Goal: Navigation & Orientation: Find specific page/section

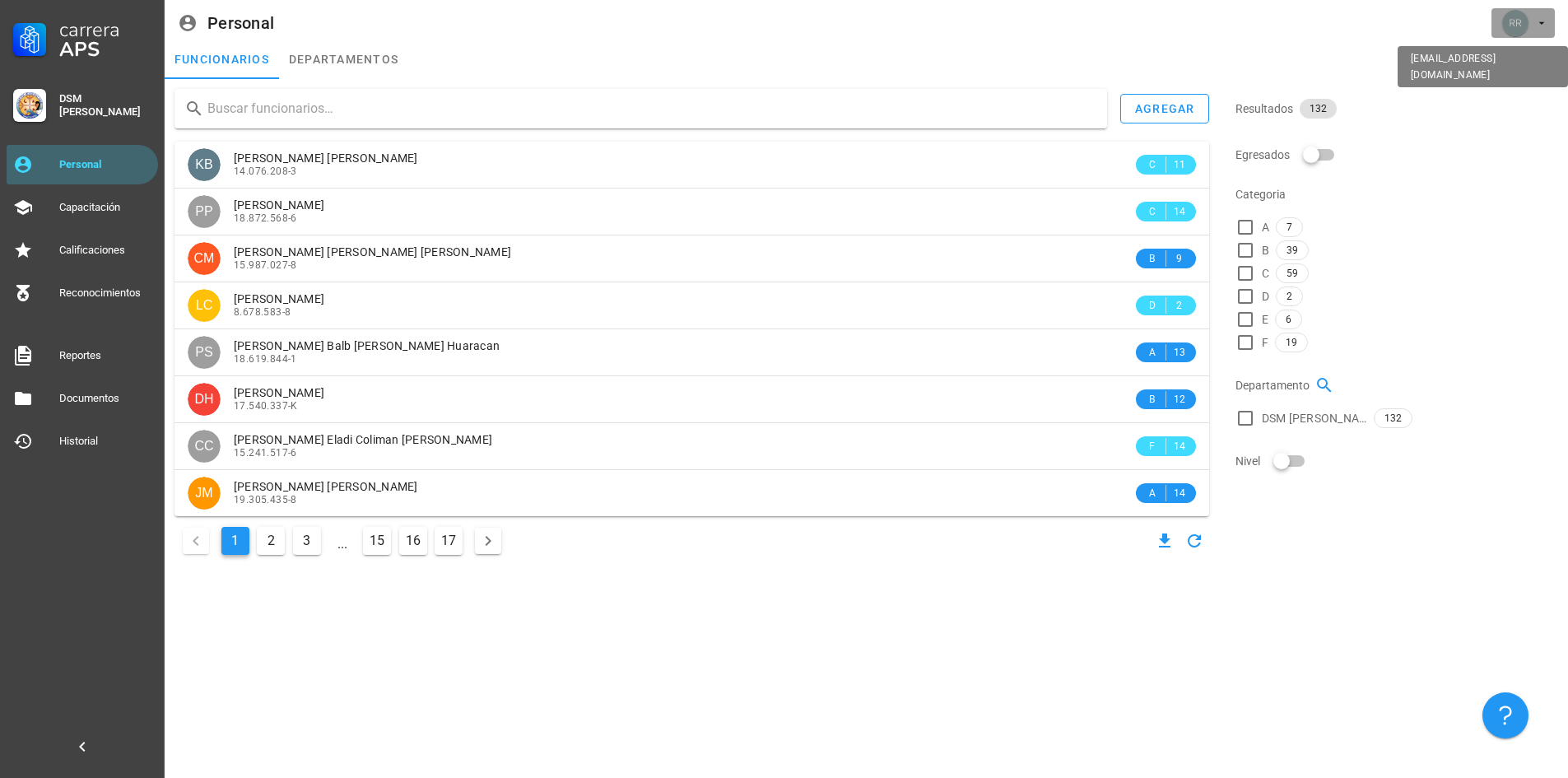
click at [1543, 21] on icon "button" at bounding box center [1542, 23] width 13 height 13
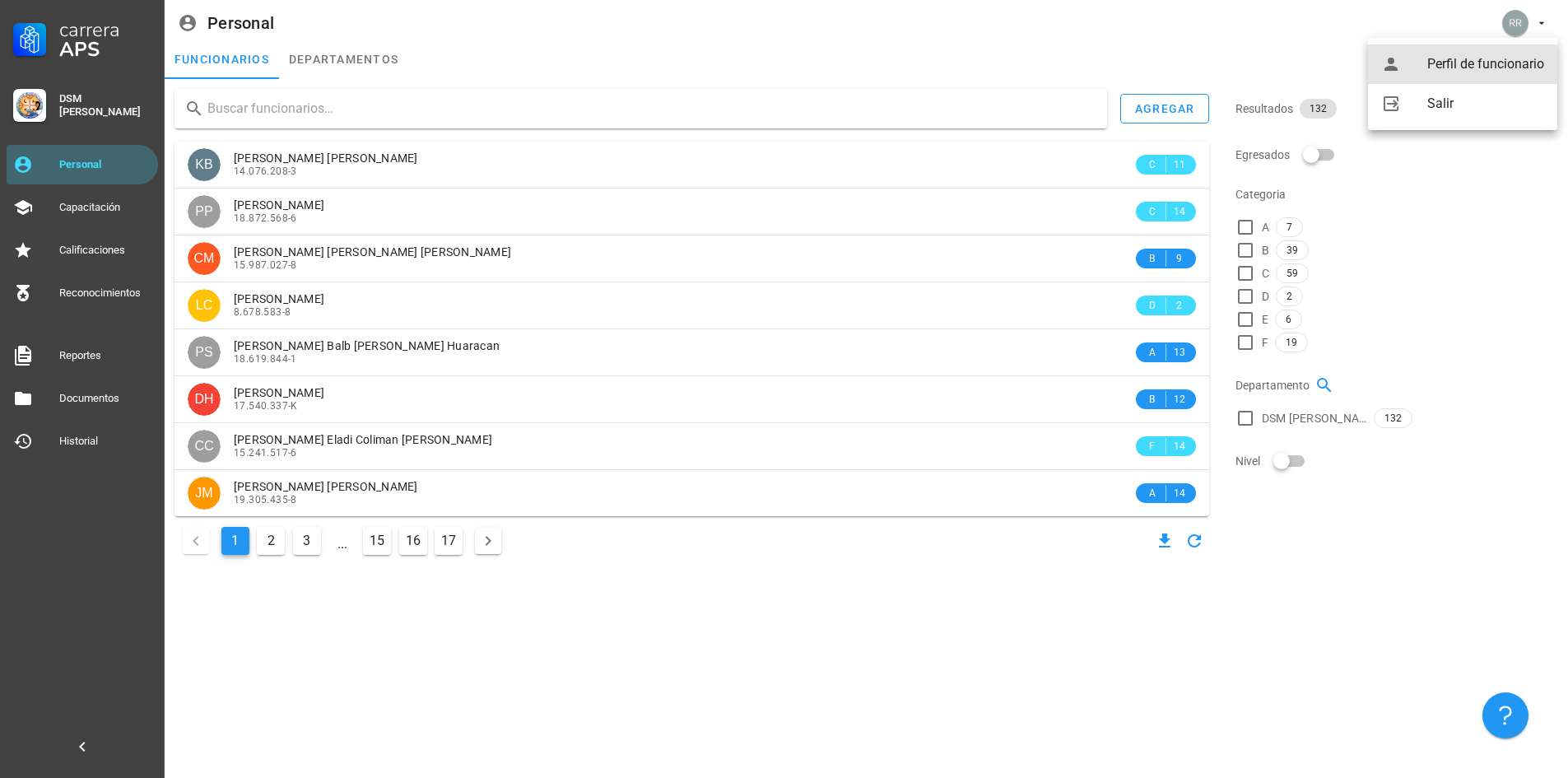
click at [1486, 65] on div "Perfil de funcionario" at bounding box center [1486, 64] width 117 height 33
click at [45, 105] on div at bounding box center [30, 105] width 33 height 33
click at [127, 100] on div "DSM [PERSON_NAME]" at bounding box center [105, 105] width 92 height 26
click at [90, 57] on div "APS" at bounding box center [105, 49] width 92 height 20
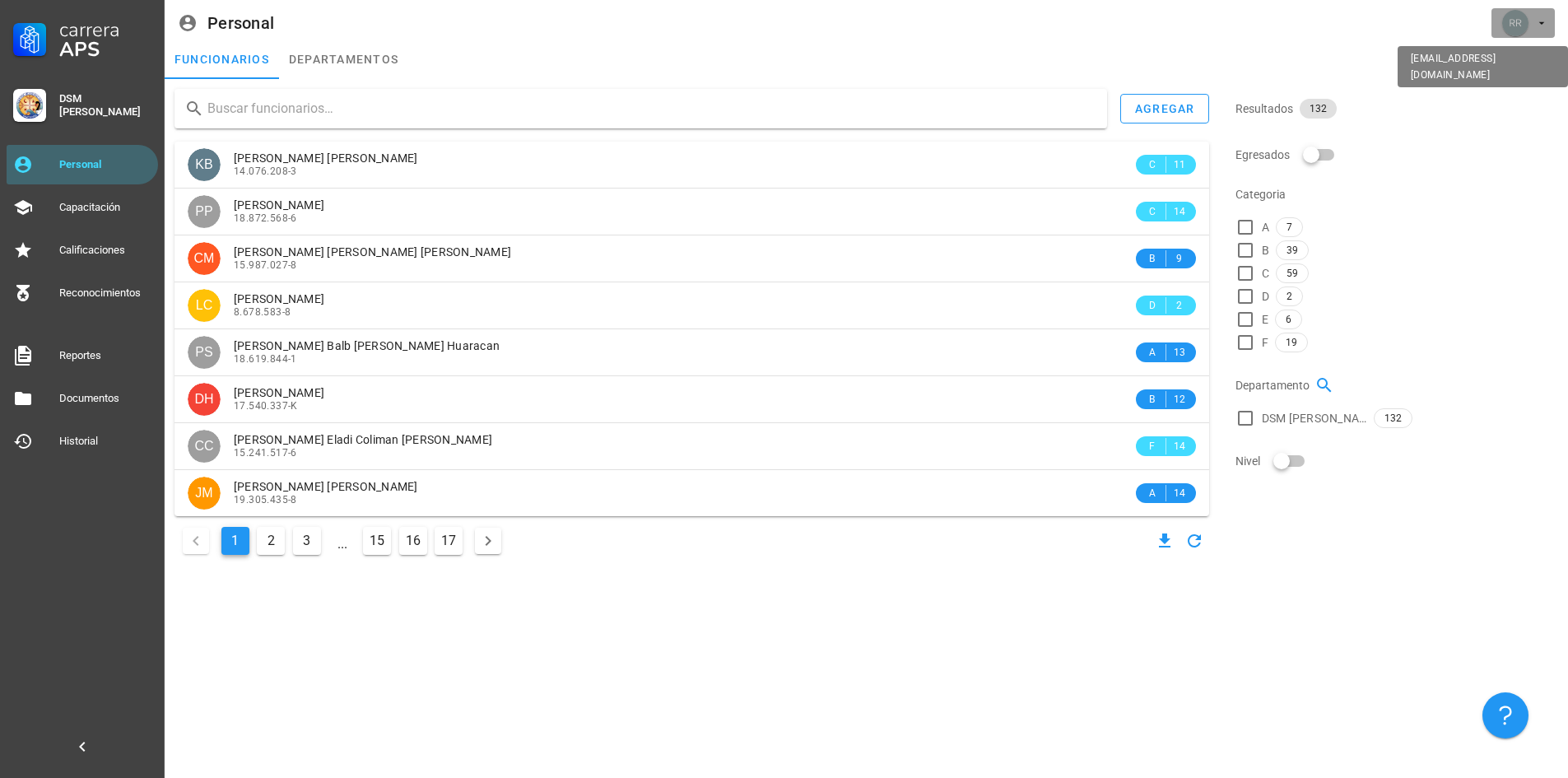
click at [1529, 21] on span "button" at bounding box center [1522, 23] width 50 height 26
click at [1492, 29] on button "button" at bounding box center [1523, 23] width 63 height 30
click at [1523, 23] on div "avatar" at bounding box center [1515, 23] width 26 height 26
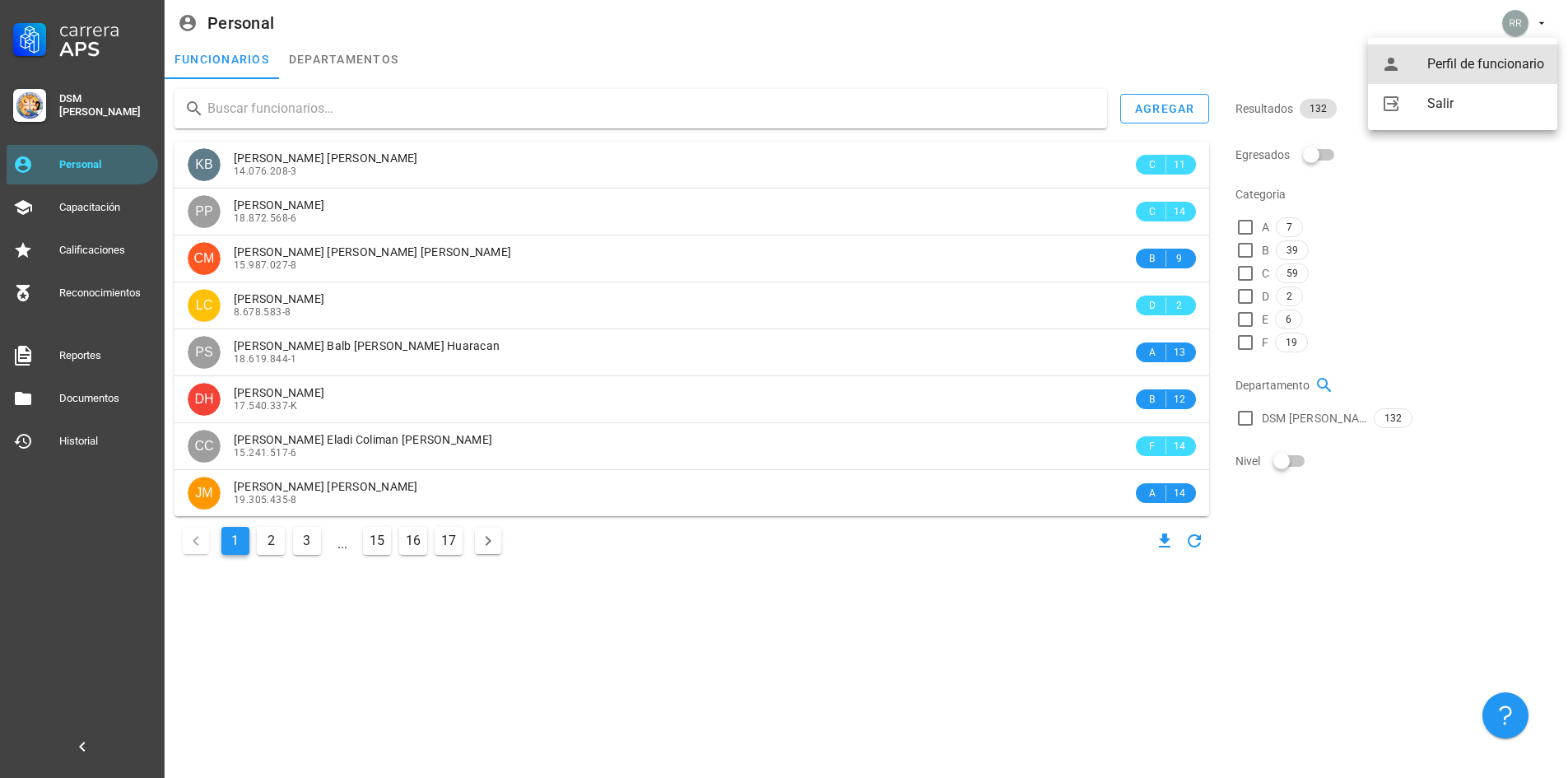
click at [1493, 59] on div "Perfil de funcionario" at bounding box center [1486, 64] width 117 height 33
